Goal: Check status

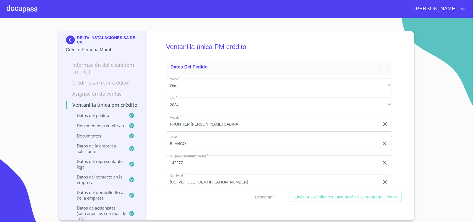
click at [71, 39] on img at bounding box center [71, 39] width 11 height 9
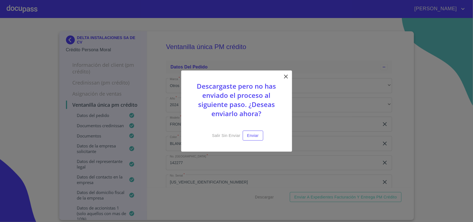
click at [284, 76] on icon at bounding box center [285, 76] width 7 height 7
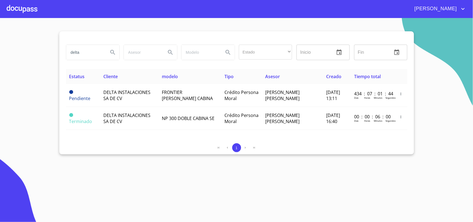
drag, startPoint x: 87, startPoint y: 52, endPoint x: 0, endPoint y: 40, distance: 87.4
click at [0, 40] on section "delta Estado ​ ​ Inicio ​ Fin ​ Estatus Cliente modelo Tipo Asesor Creado Tiemp…" at bounding box center [236, 120] width 473 height 204
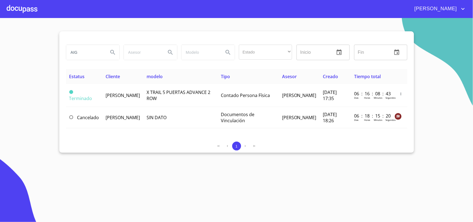
drag, startPoint x: 83, startPoint y: 51, endPoint x: 0, endPoint y: 51, distance: 82.5
click at [6, 53] on section "AIG Estado ​ ​ Inicio ​ Fin ​ Estatus Cliente modelo Tipo Asesor Creado Tiempo …" at bounding box center [236, 120] width 473 height 204
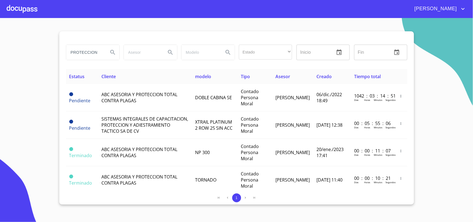
drag, startPoint x: 99, startPoint y: 51, endPoint x: 0, endPoint y: 35, distance: 100.5
click at [0, 35] on section "PROTECCION Estado ​ ​ Inicio ​ Fin ​ Estatus Cliente modelo Tipo Asesor Creado …" at bounding box center [236, 120] width 473 height 204
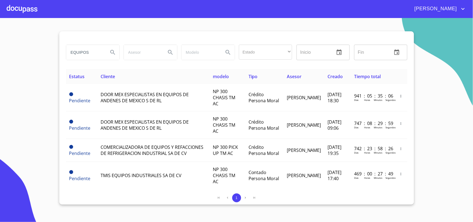
drag, startPoint x: 98, startPoint y: 53, endPoint x: 0, endPoint y: 49, distance: 97.8
click at [0, 49] on section "EQUIPOS Estado ​ ​ Inicio ​ Fin ​ Estatus Cliente modelo Tipo Asesor Creado Tie…" at bounding box center [236, 120] width 473 height 204
type input "JART"
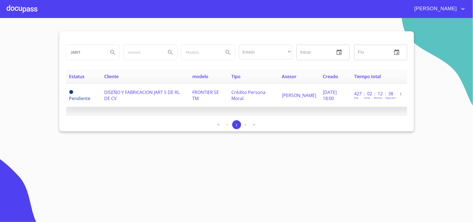
click at [132, 92] on span "DISEÑO Y FABRICACION JART S DE RL DE CV" at bounding box center [141, 95] width 75 height 12
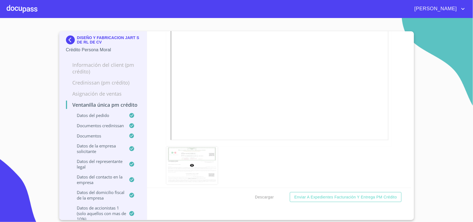
scroll to position [2936, 0]
click at [69, 38] on img at bounding box center [71, 39] width 11 height 9
